Goal: Information Seeking & Learning: Find specific page/section

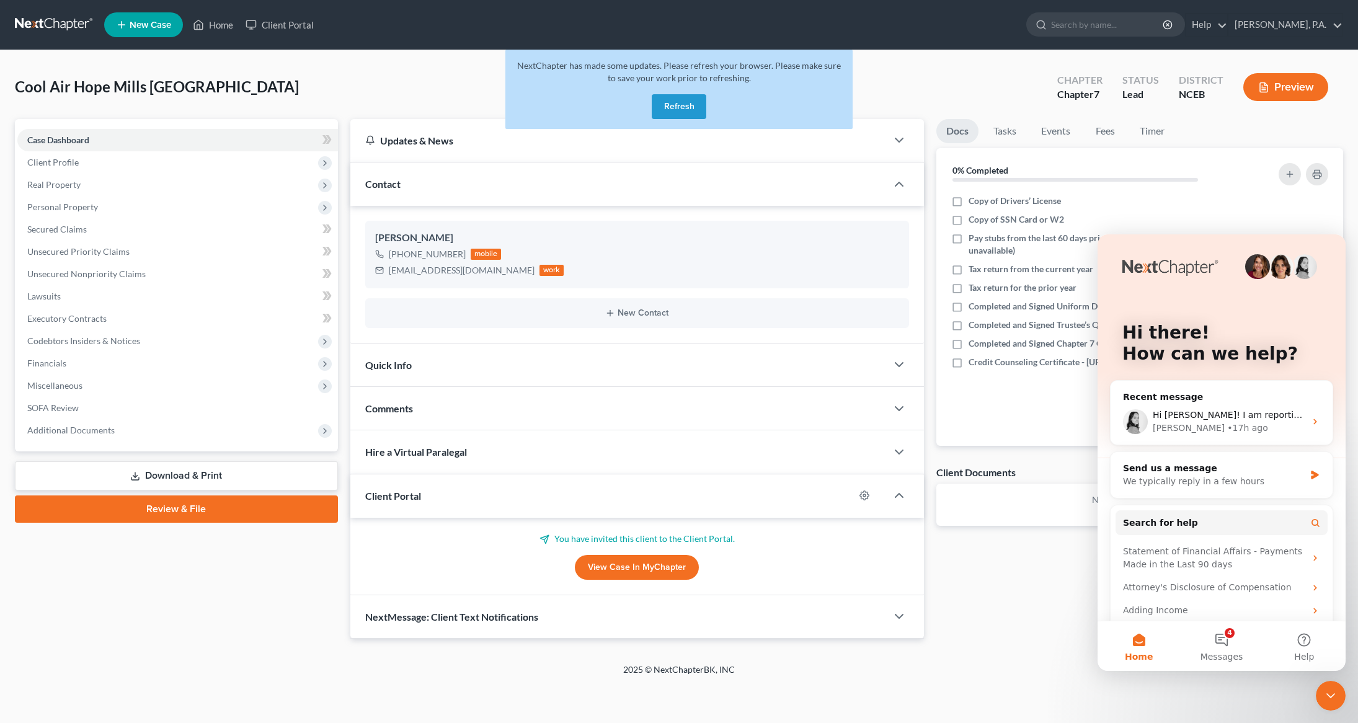
click at [659, 109] on button "Refresh" at bounding box center [679, 106] width 55 height 25
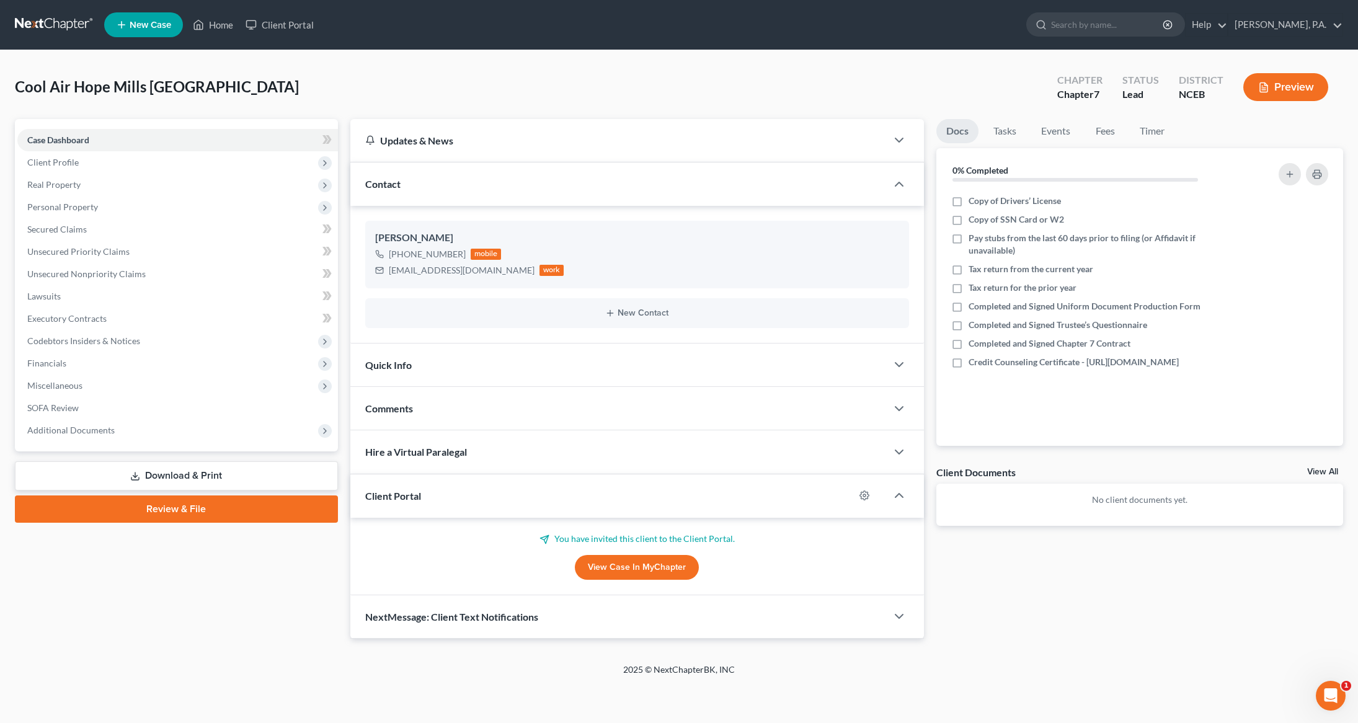
click at [1329, 701] on icon "Open Intercom Messenger" at bounding box center [1331, 696] width 20 height 20
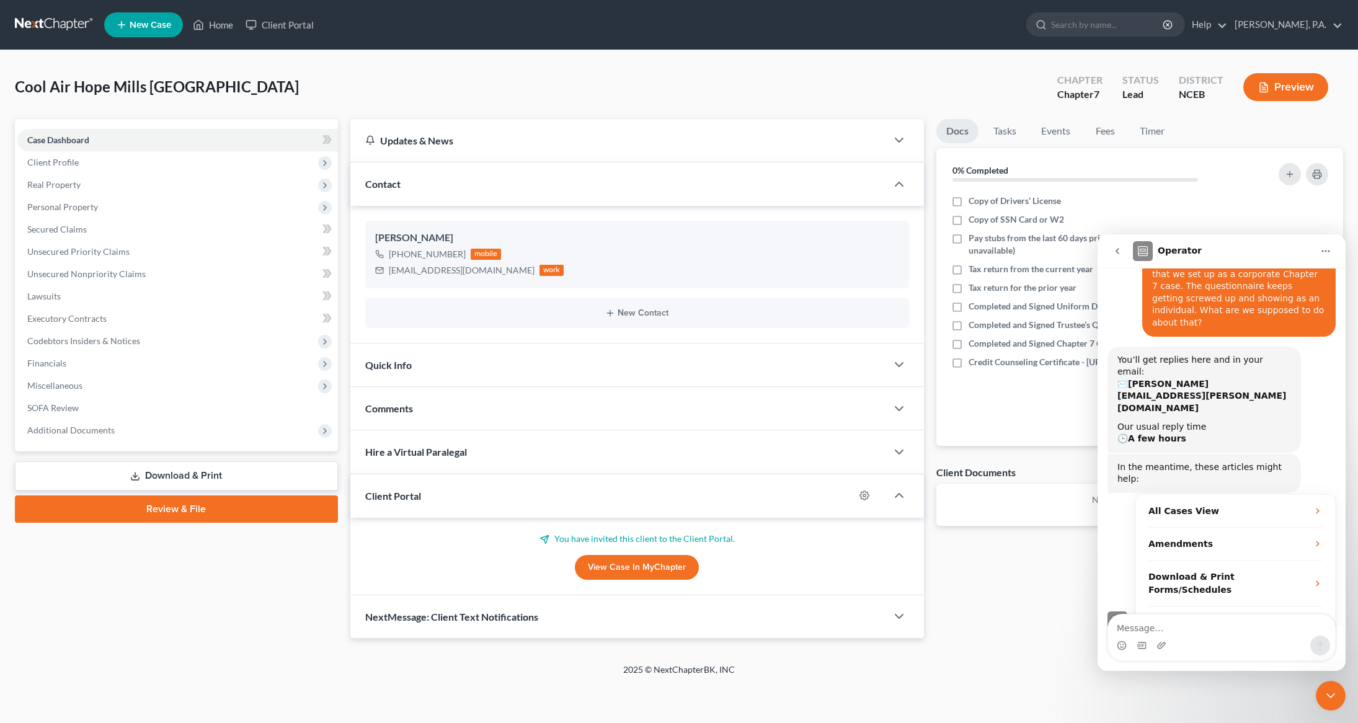
scroll to position [172, 0]
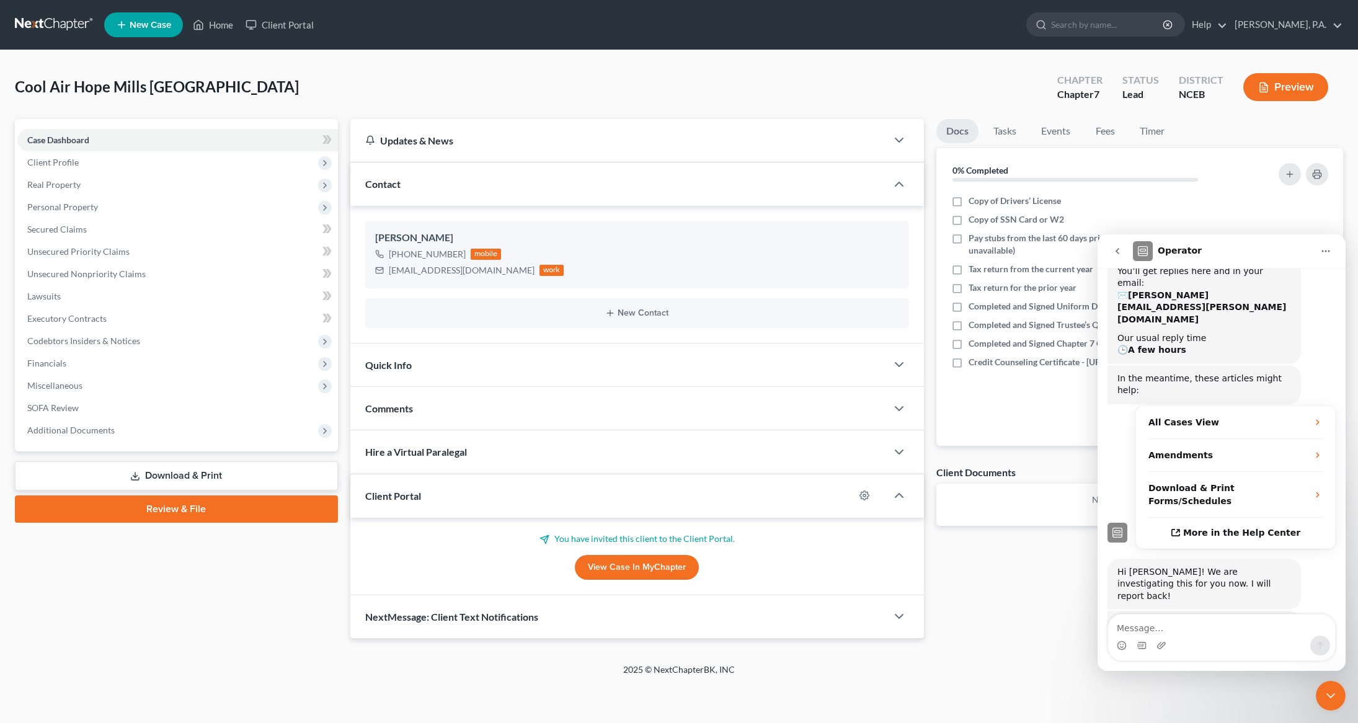
click at [1172, 620] on textarea "Message…" at bounding box center [1221, 625] width 227 height 21
type textarea "Thank you."
click at [1329, 650] on button "Send a message…" at bounding box center [1321, 646] width 20 height 20
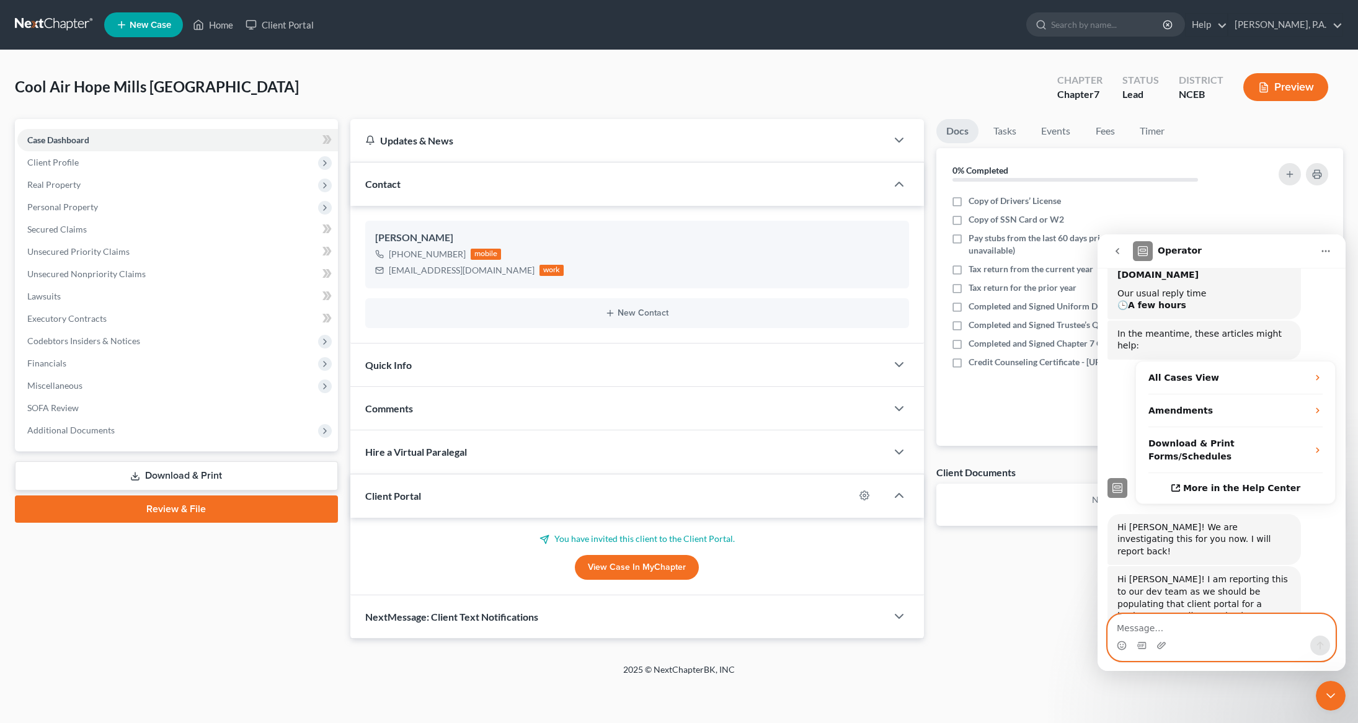
scroll to position [243, 0]
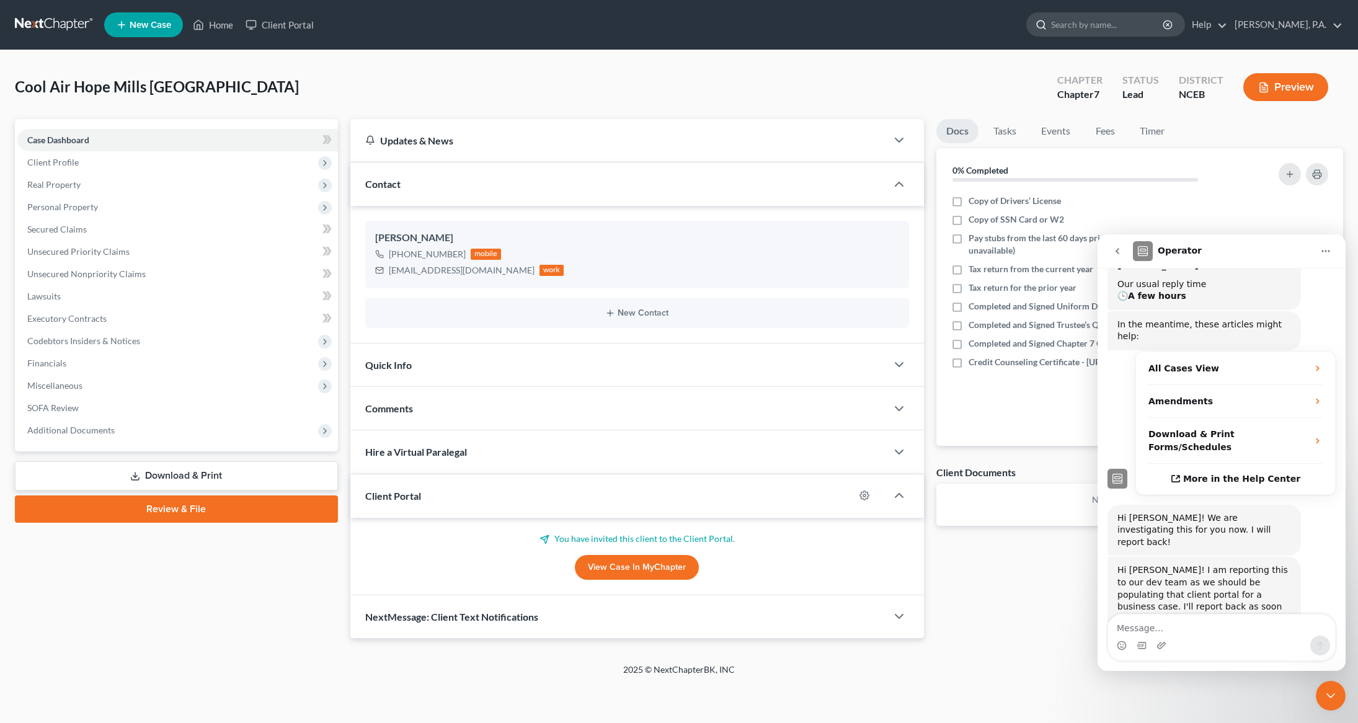
click at [1093, 32] on input "search" at bounding box center [1108, 24] width 114 height 23
type input "Tart"
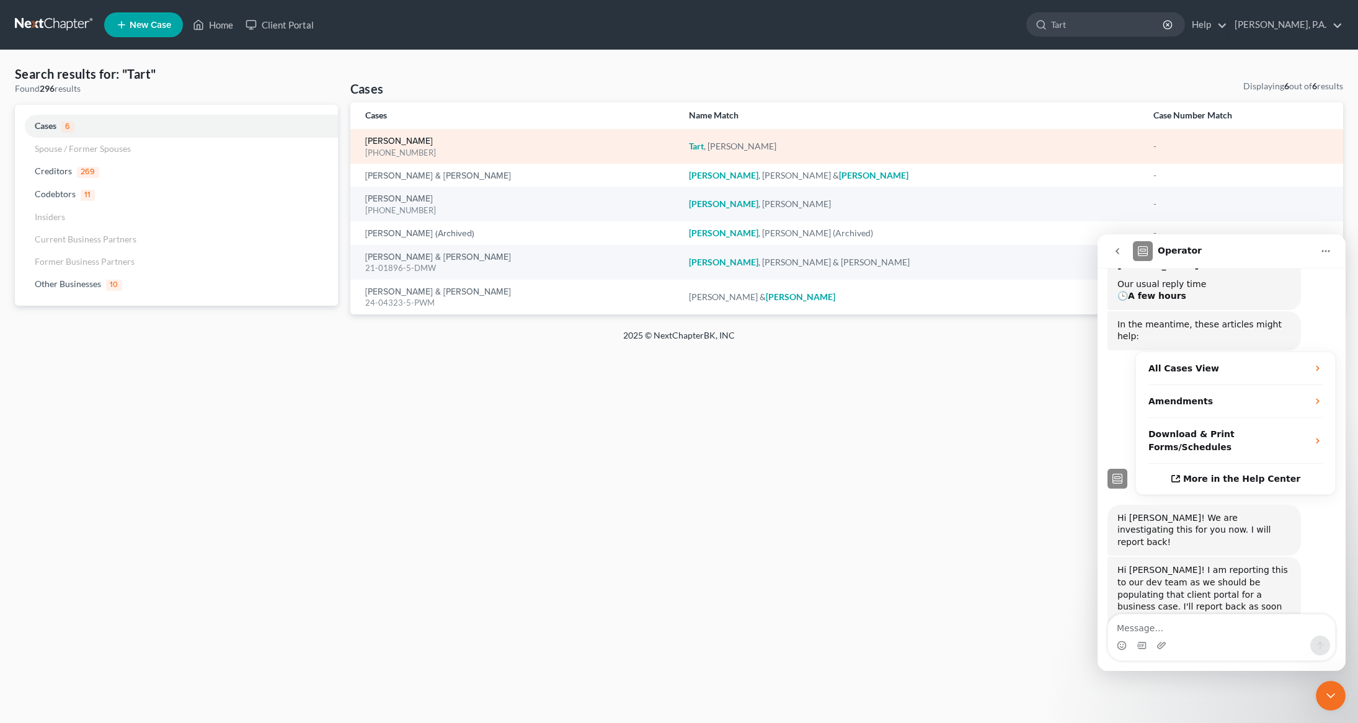
click at [388, 139] on link "[PERSON_NAME]" at bounding box center [399, 141] width 68 height 9
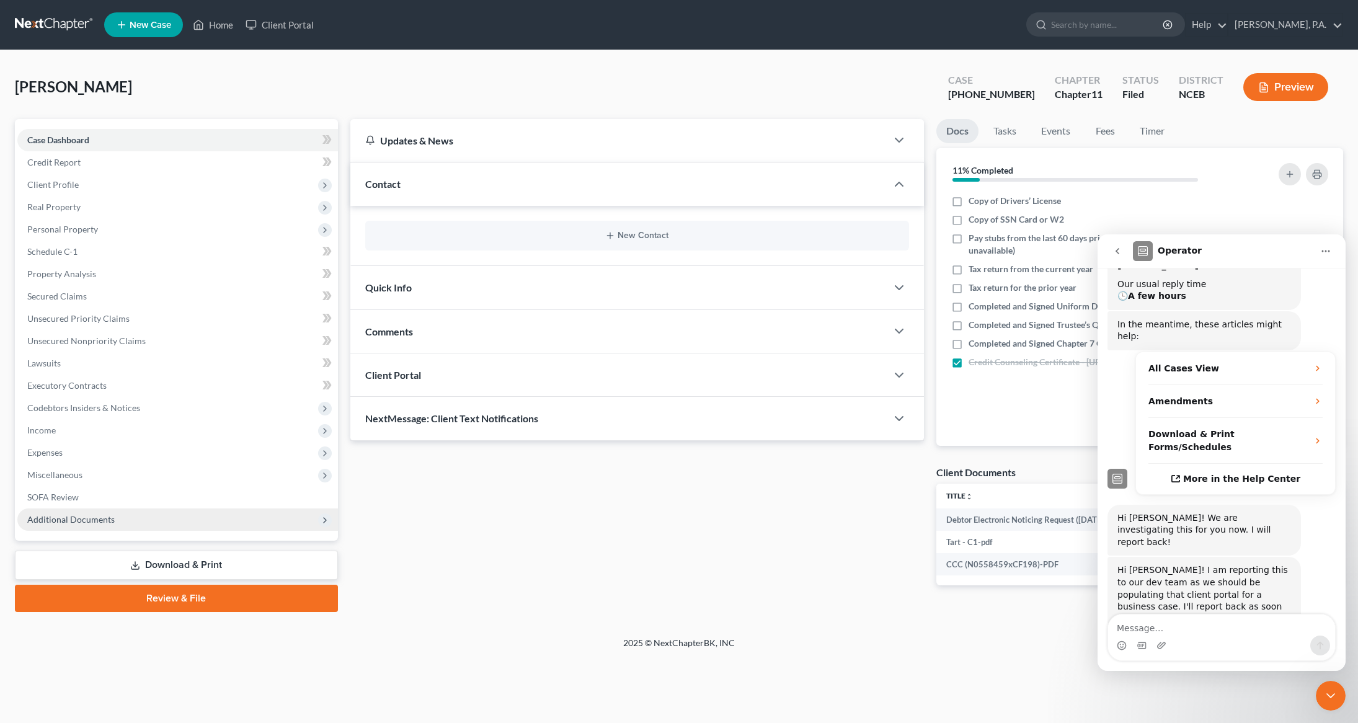
click at [64, 524] on span "Additional Documents" at bounding box center [177, 520] width 321 height 22
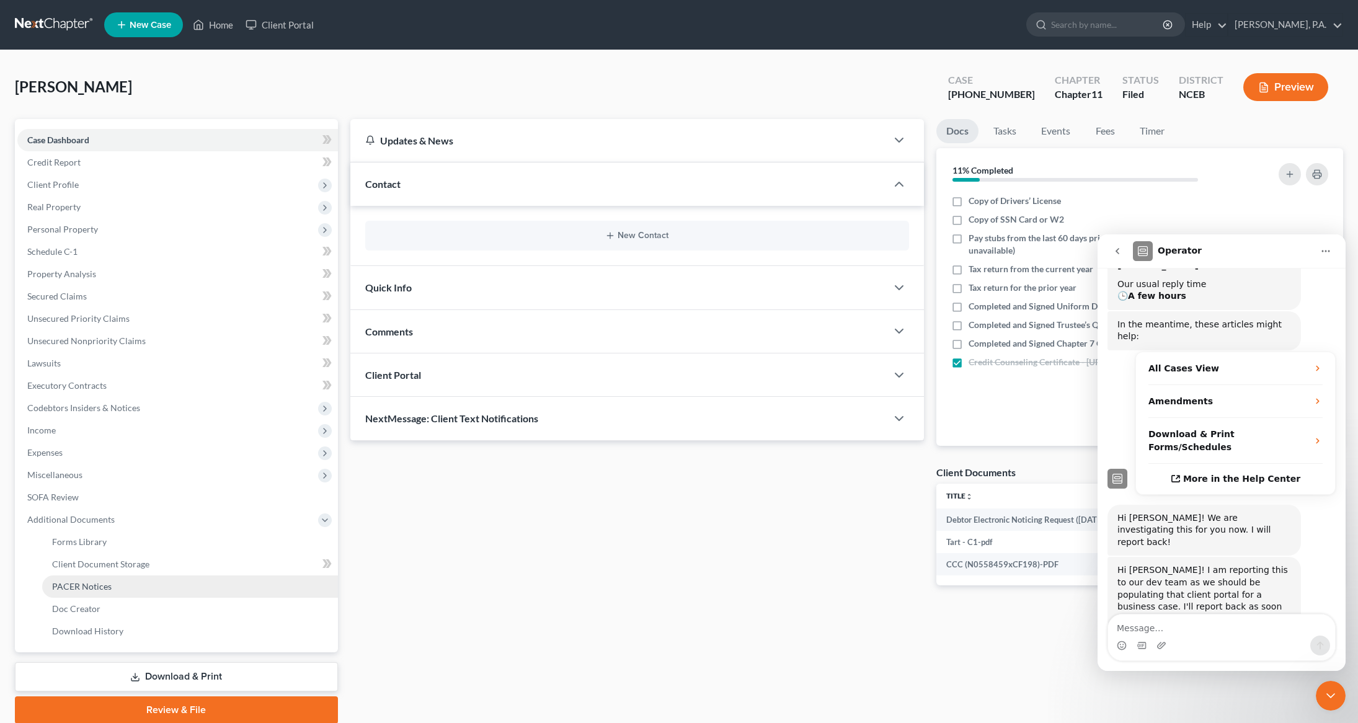
click at [82, 583] on span "PACER Notices" at bounding box center [82, 586] width 60 height 11
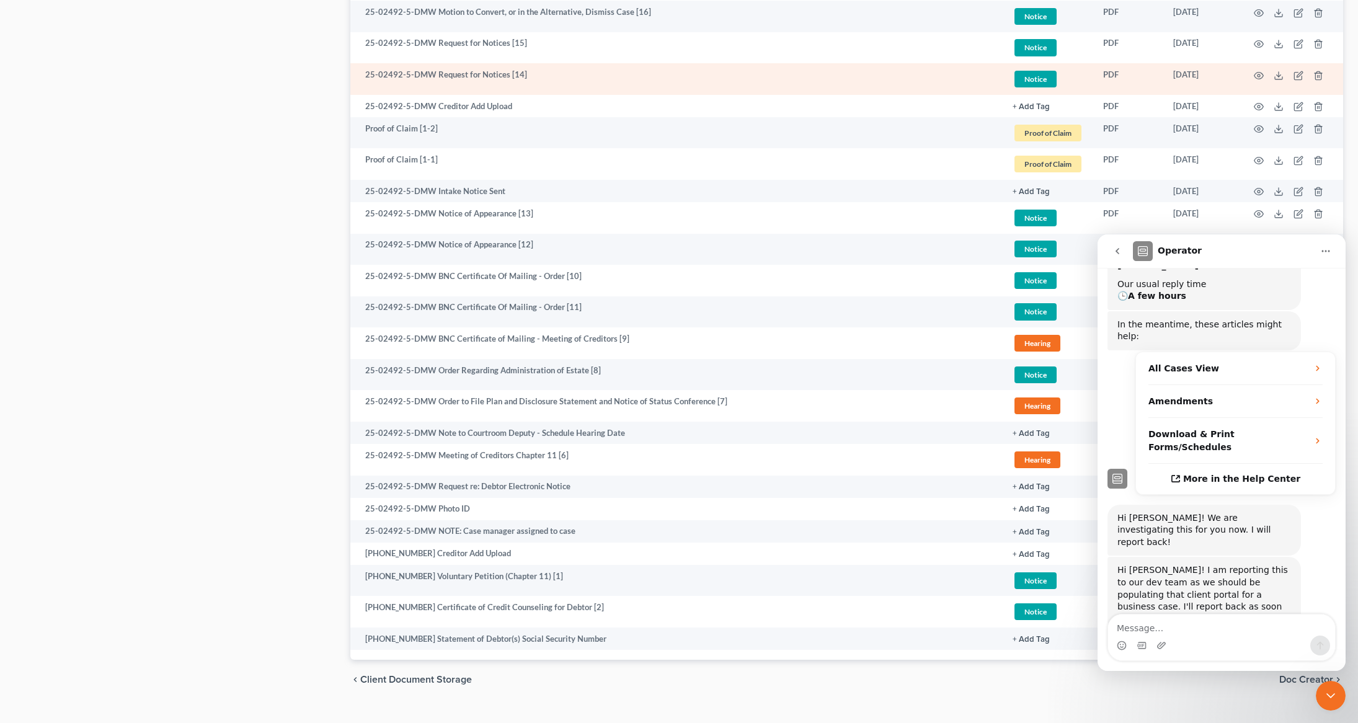
scroll to position [1735, 0]
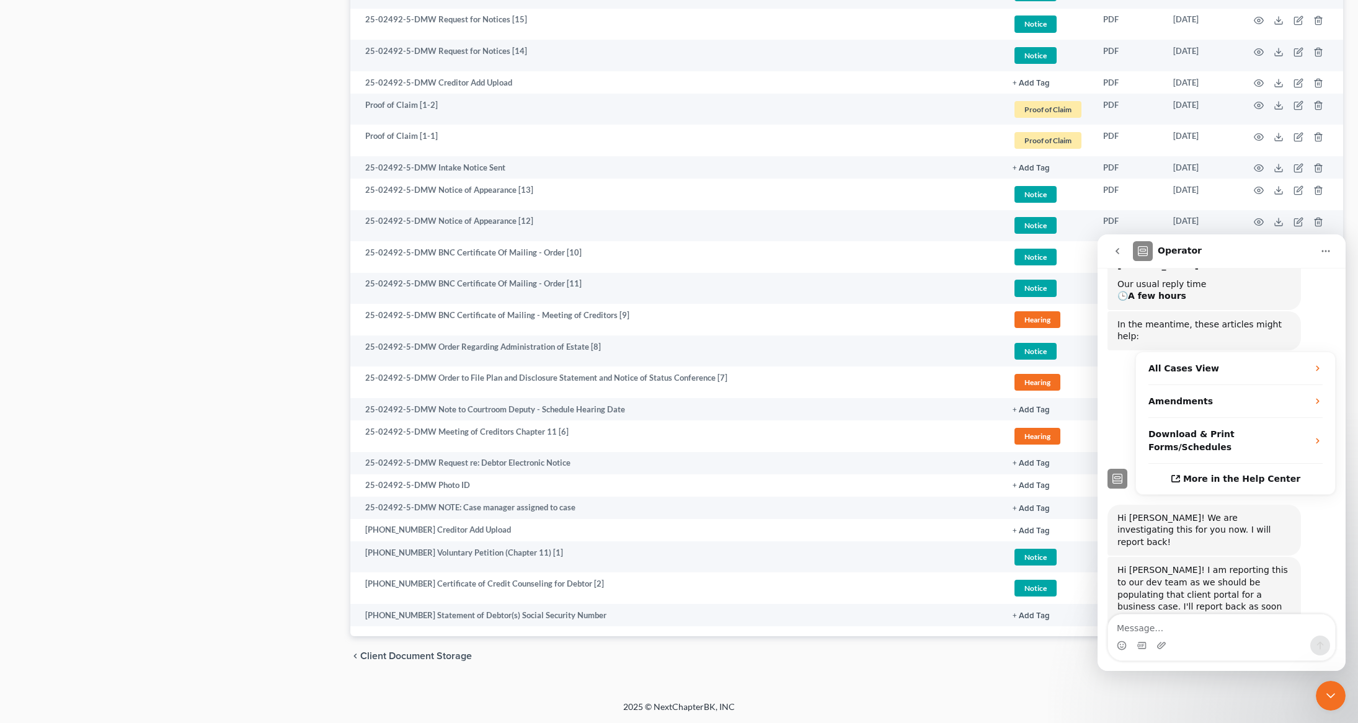
click at [1344, 698] on div "Close Intercom Messenger" at bounding box center [1331, 696] width 30 height 30
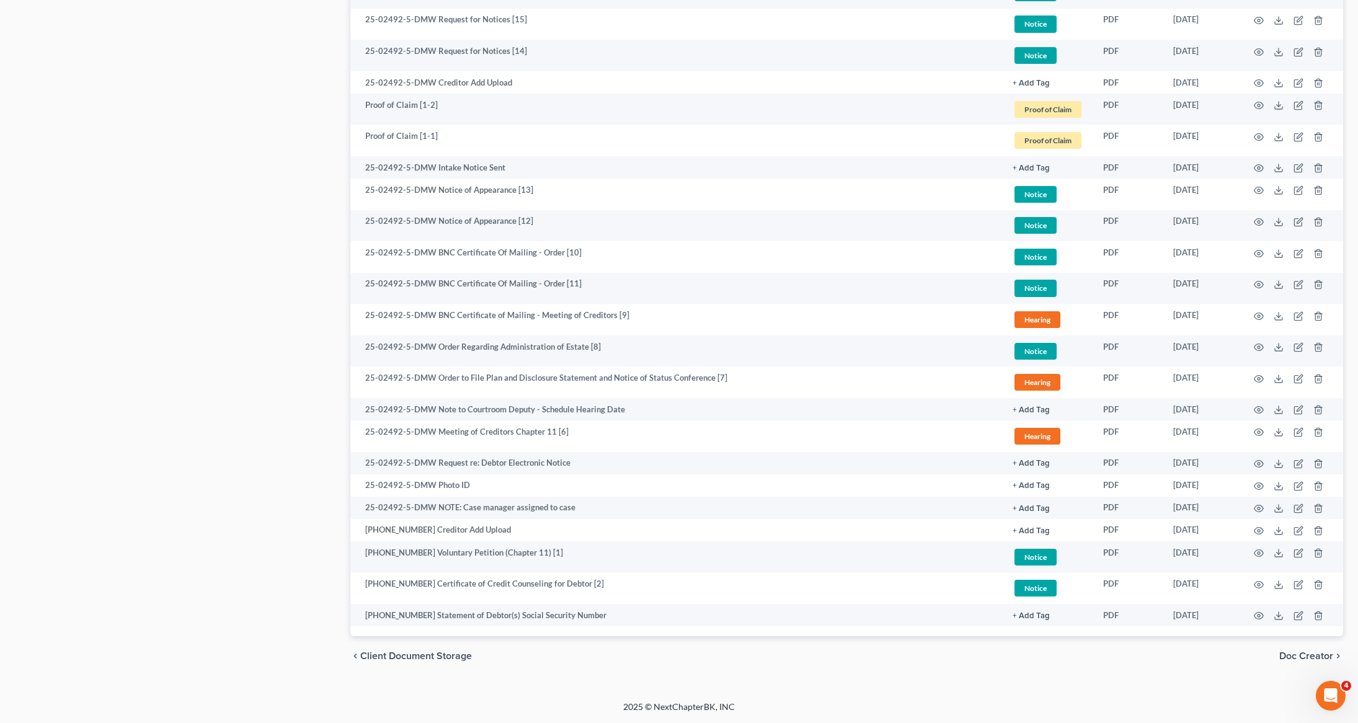
scroll to position [243, 0]
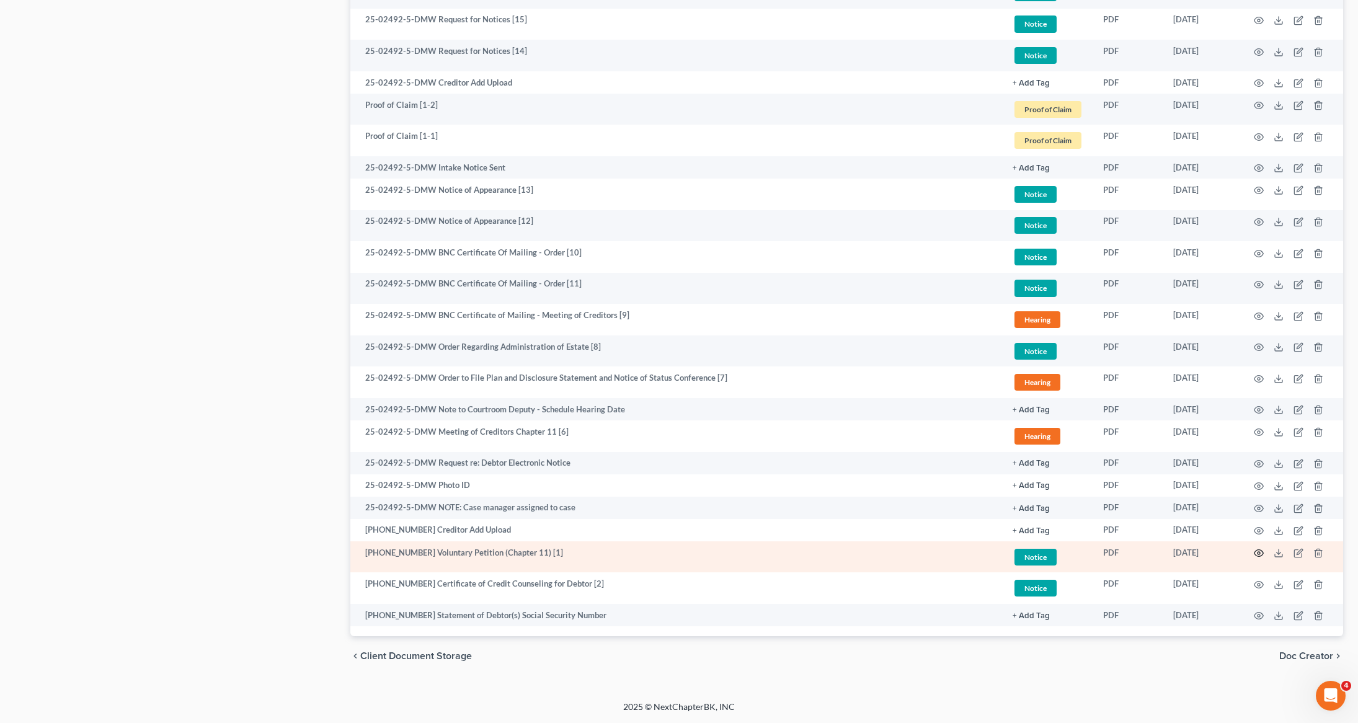
click at [1262, 555] on icon "button" at bounding box center [1259, 553] width 9 height 7
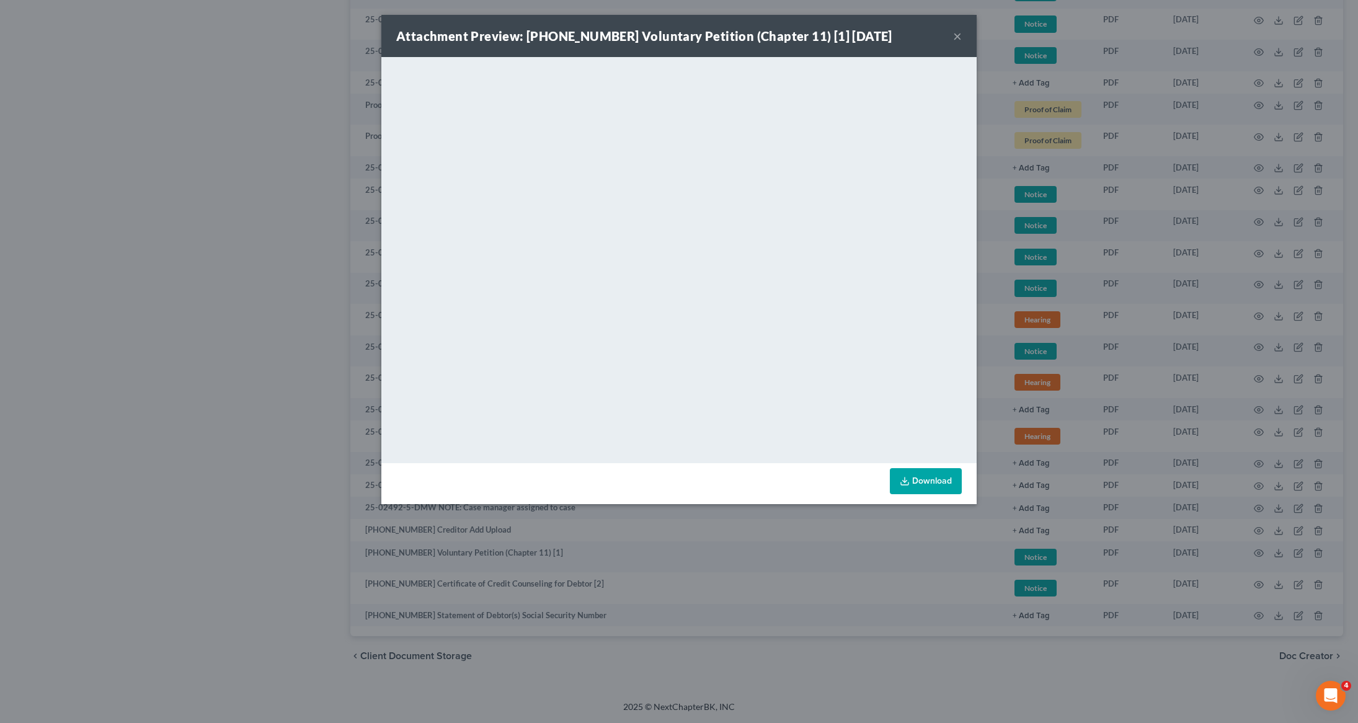
click at [965, 32] on div "Attachment Preview: [PHONE_NUMBER] Voluntary Petition (Chapter 11) [1] [DATE] ×" at bounding box center [678, 36] width 595 height 42
click at [957, 40] on button "×" at bounding box center [957, 36] width 9 height 15
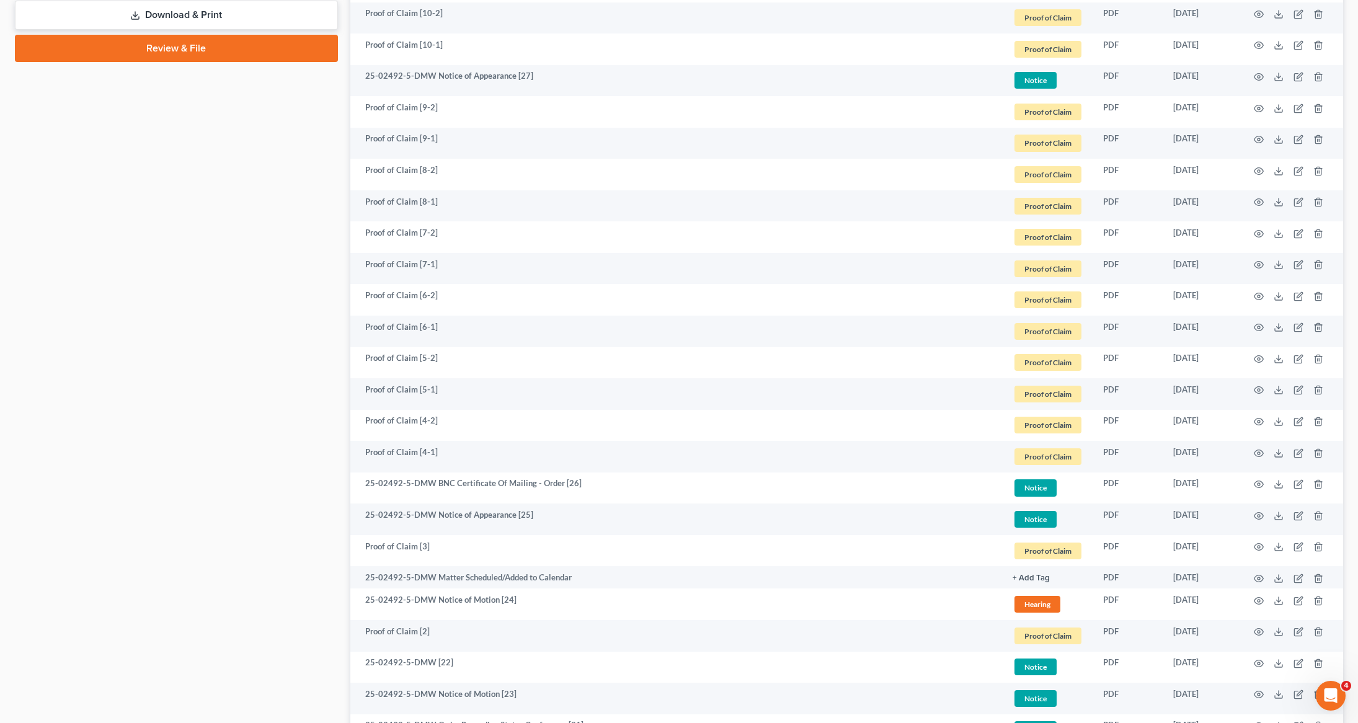
scroll to position [0, 0]
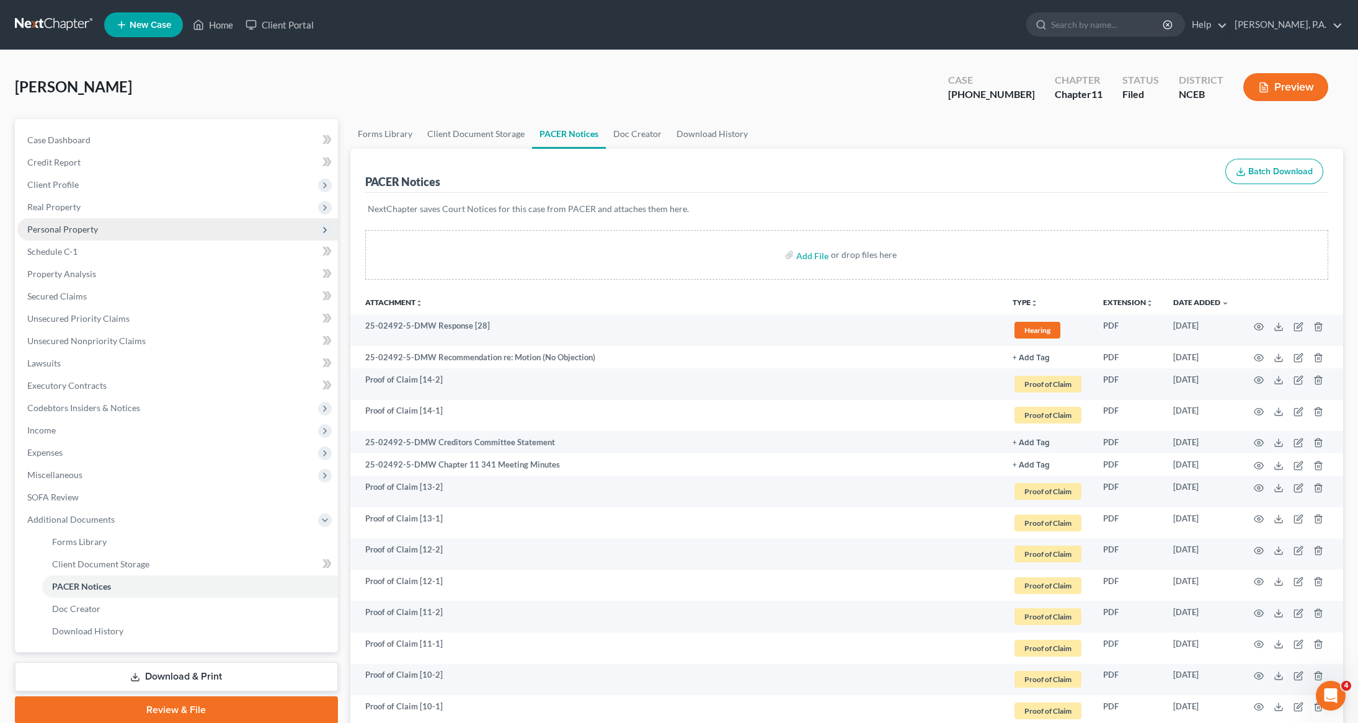
click at [69, 233] on span "Personal Property" at bounding box center [62, 229] width 71 height 11
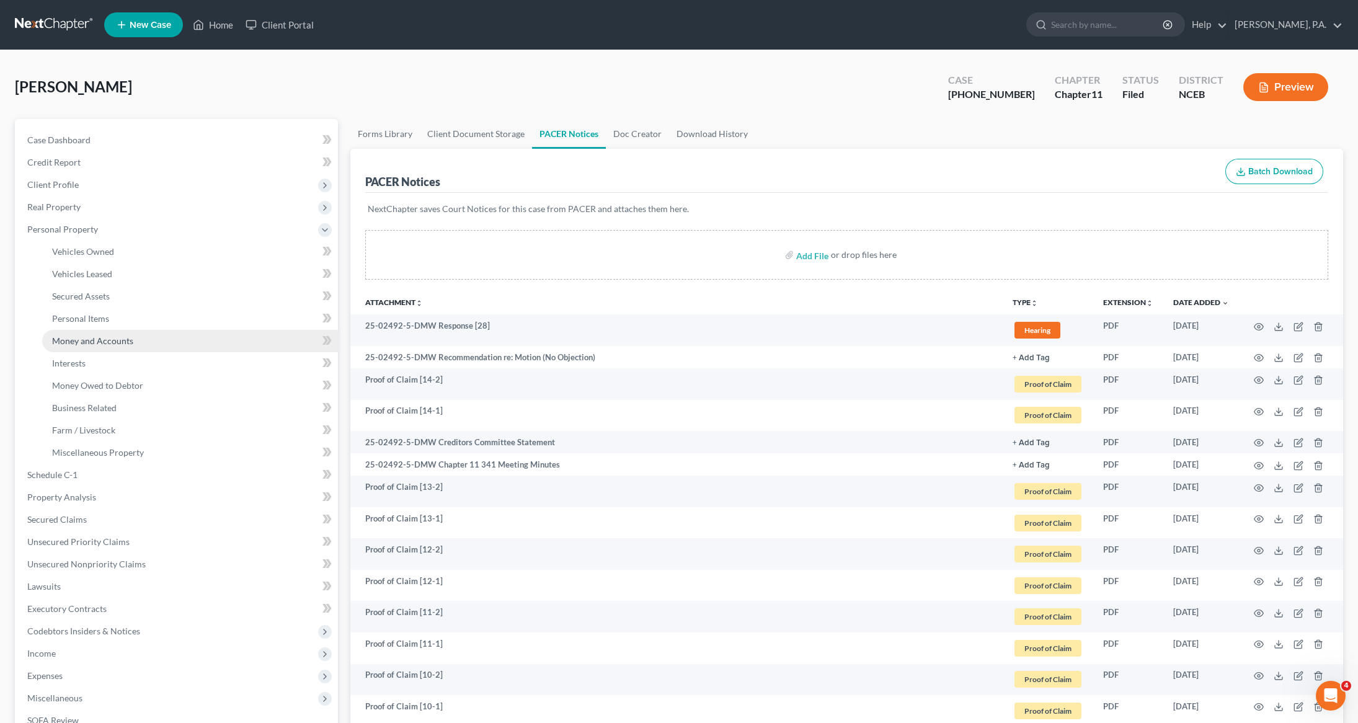
click at [64, 339] on span "Money and Accounts" at bounding box center [92, 341] width 81 height 11
